Goal: Information Seeking & Learning: Learn about a topic

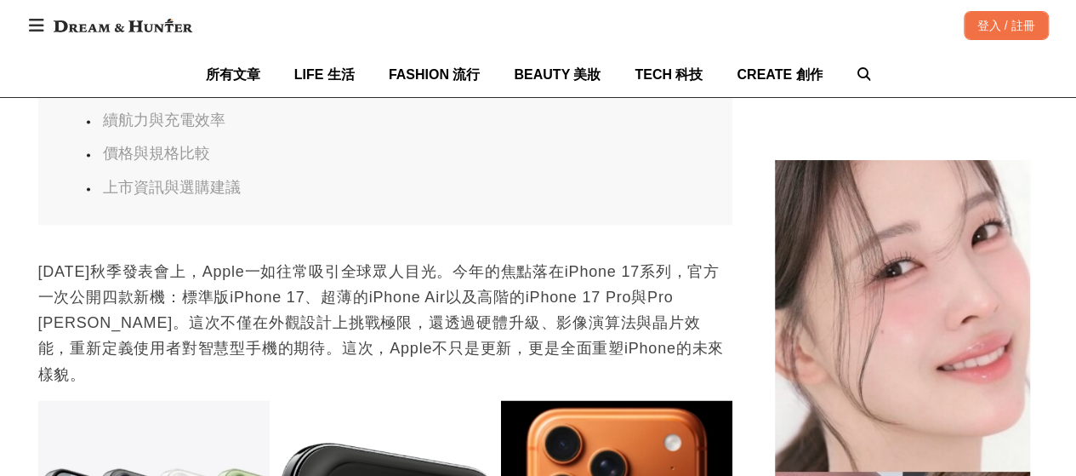
scroll to position [1276, 0]
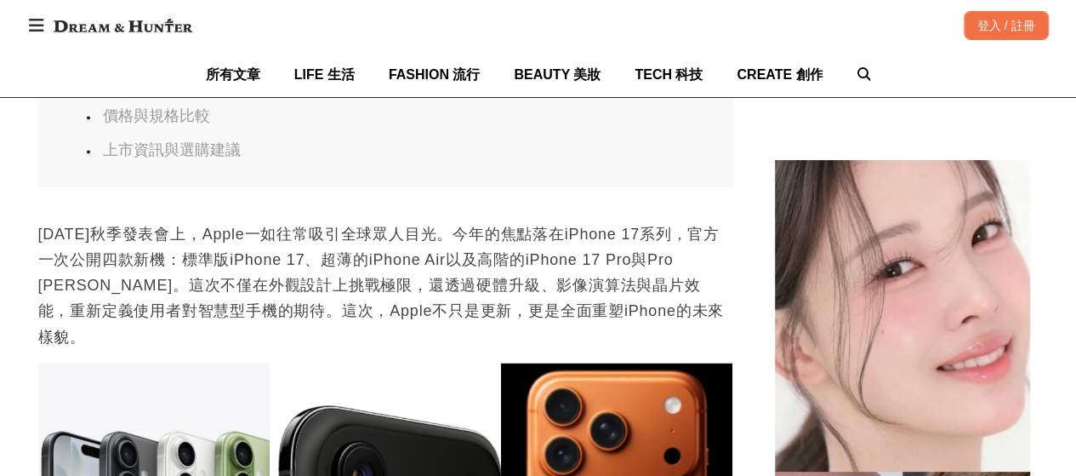
scroll to position [0, 1388]
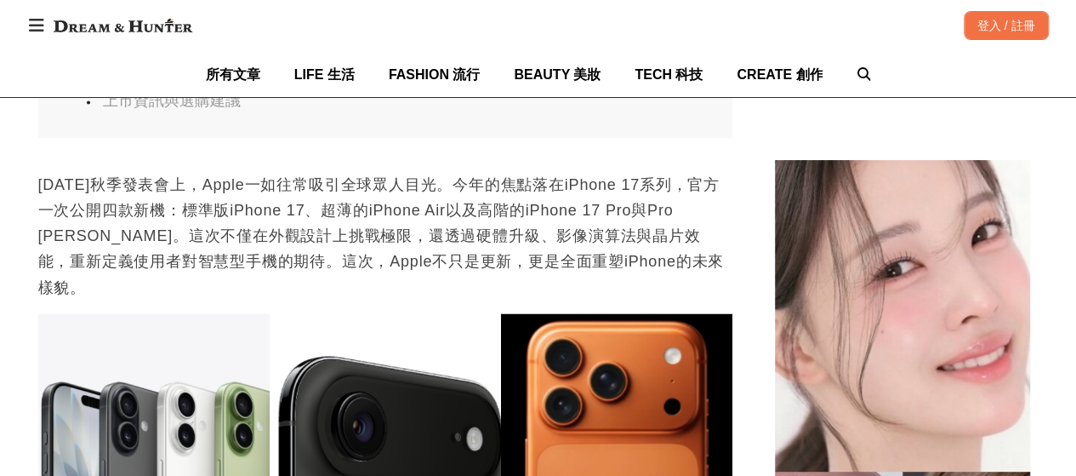
scroll to position [1361, 0]
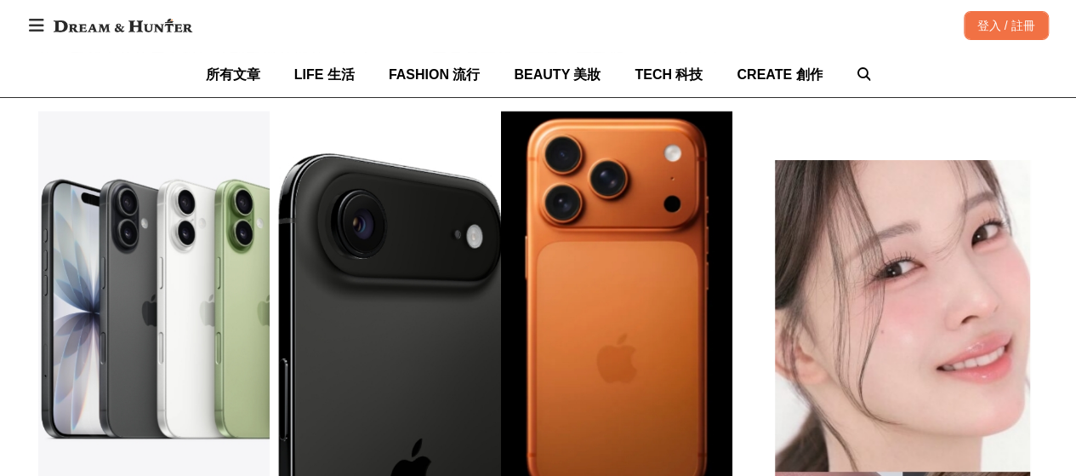
scroll to position [1531, 0]
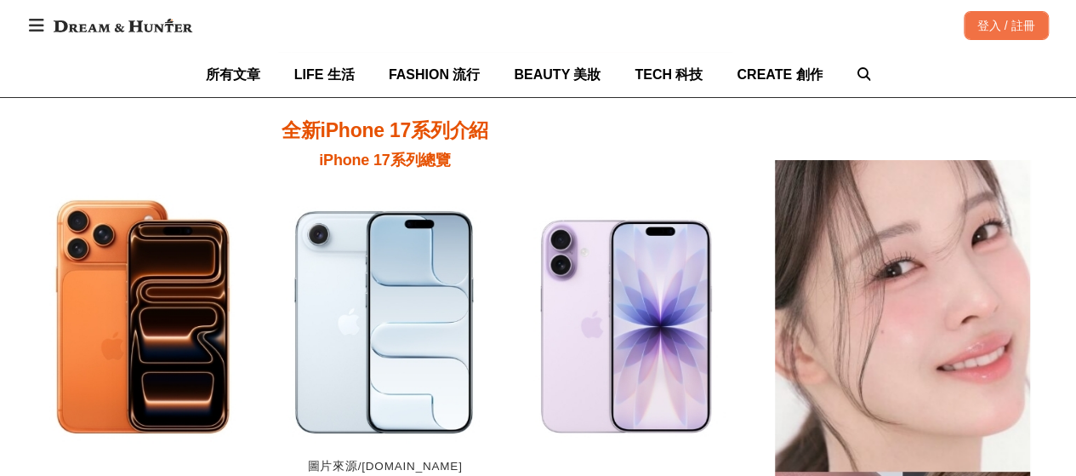
scroll to position [0, 9]
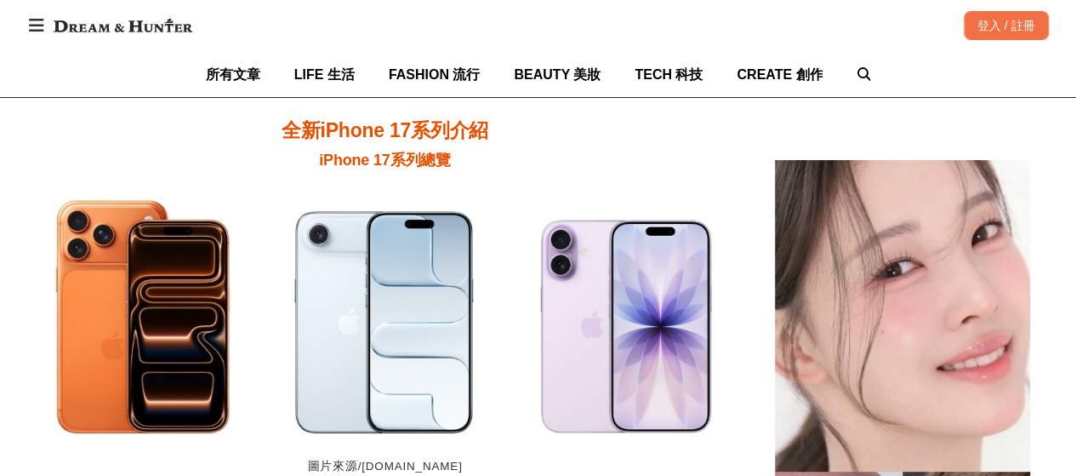
scroll to position [0, 694]
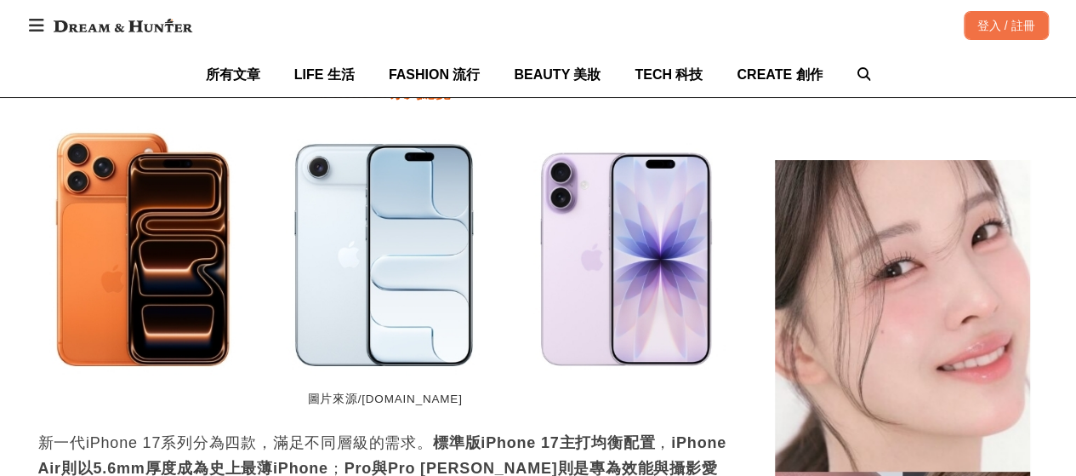
scroll to position [2127, 0]
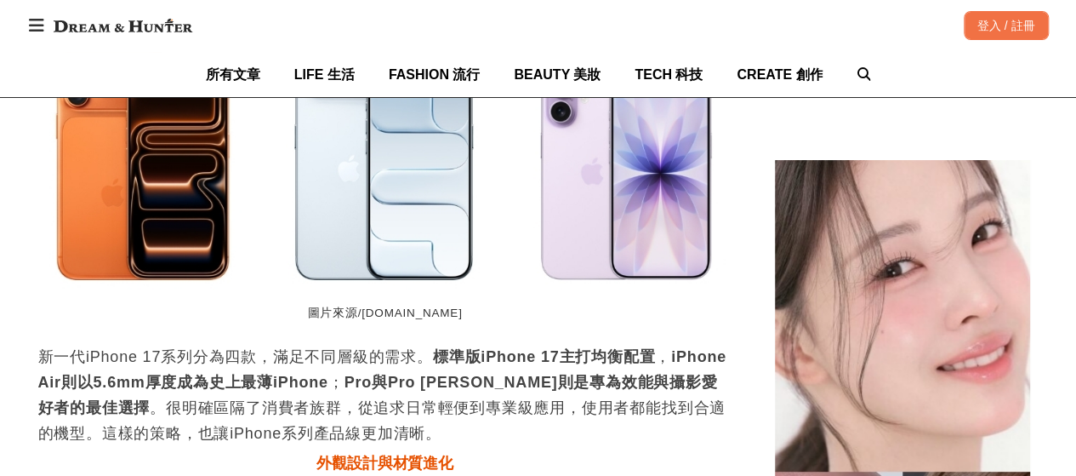
scroll to position [2212, 0]
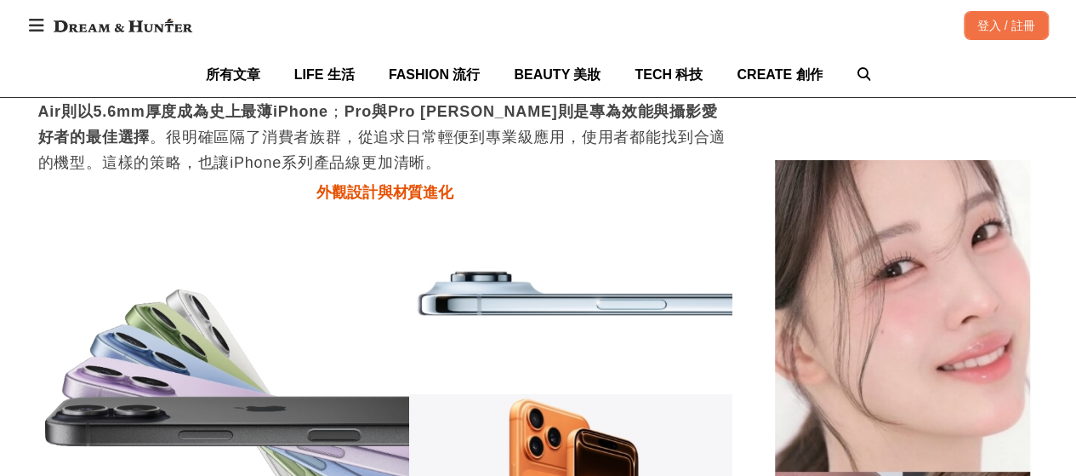
scroll to position [2382, 0]
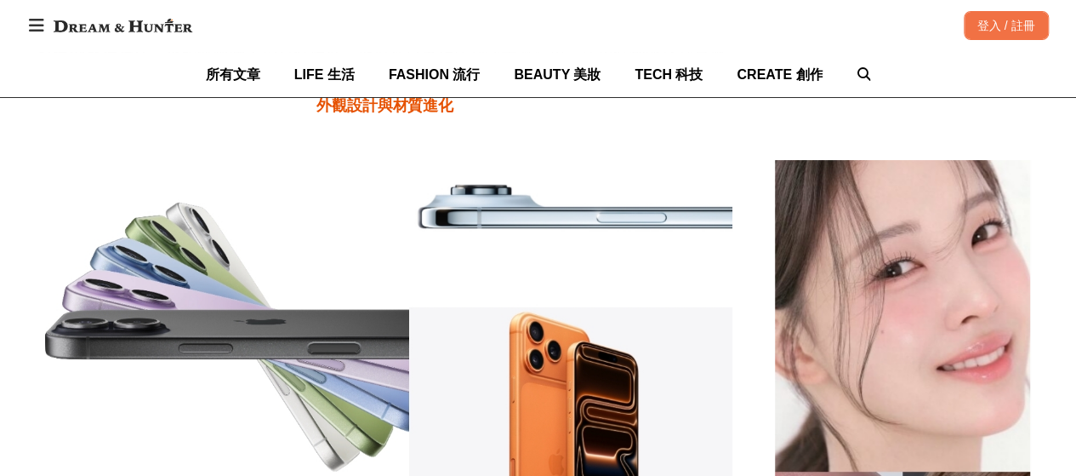
scroll to position [0, 0]
